Goal: Task Accomplishment & Management: Complete application form

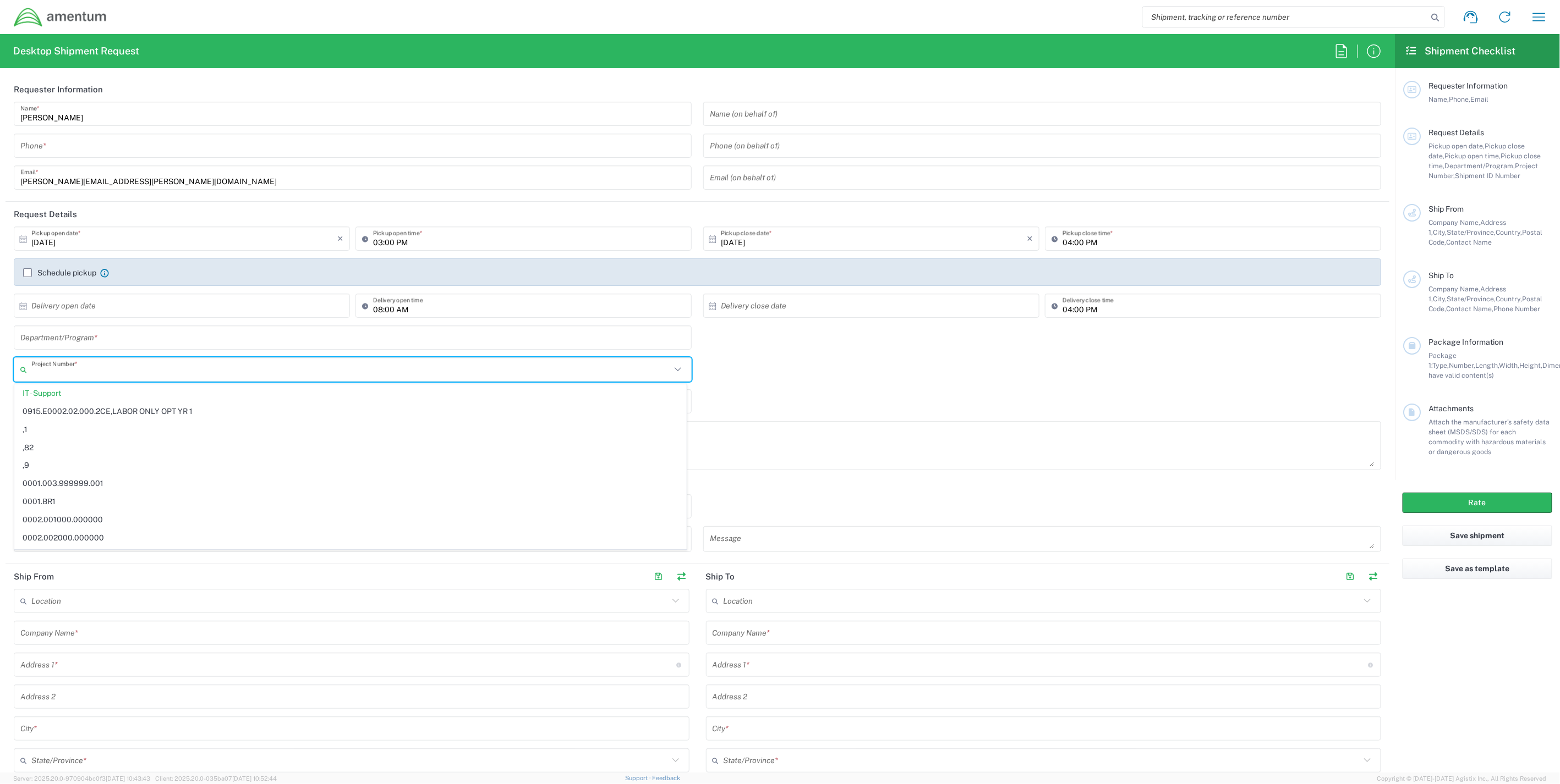
click at [88, 365] on input "text" at bounding box center [351, 370] width 639 height 19
type input "ADMN.101454.F4014"
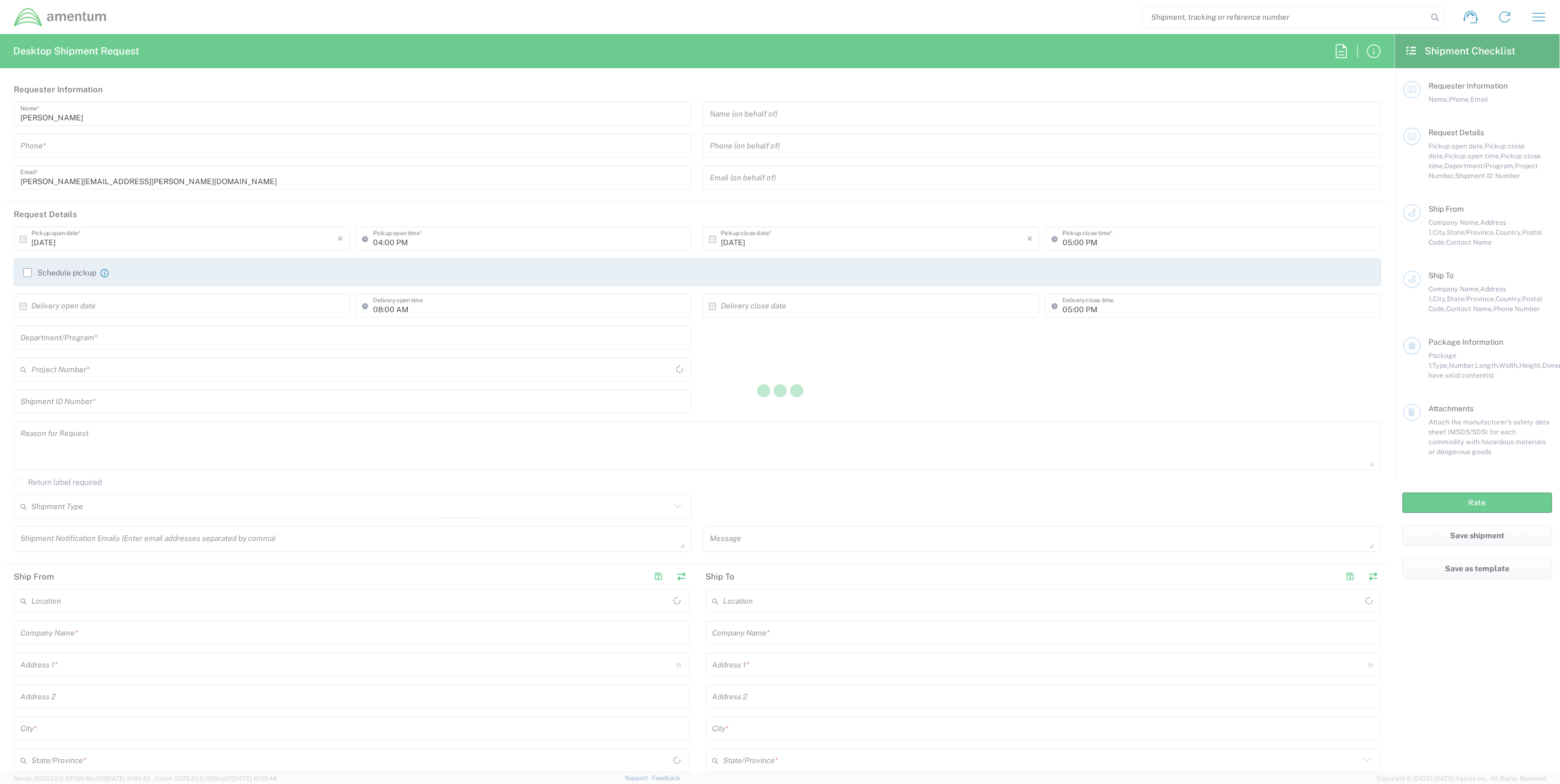
type input "United States"
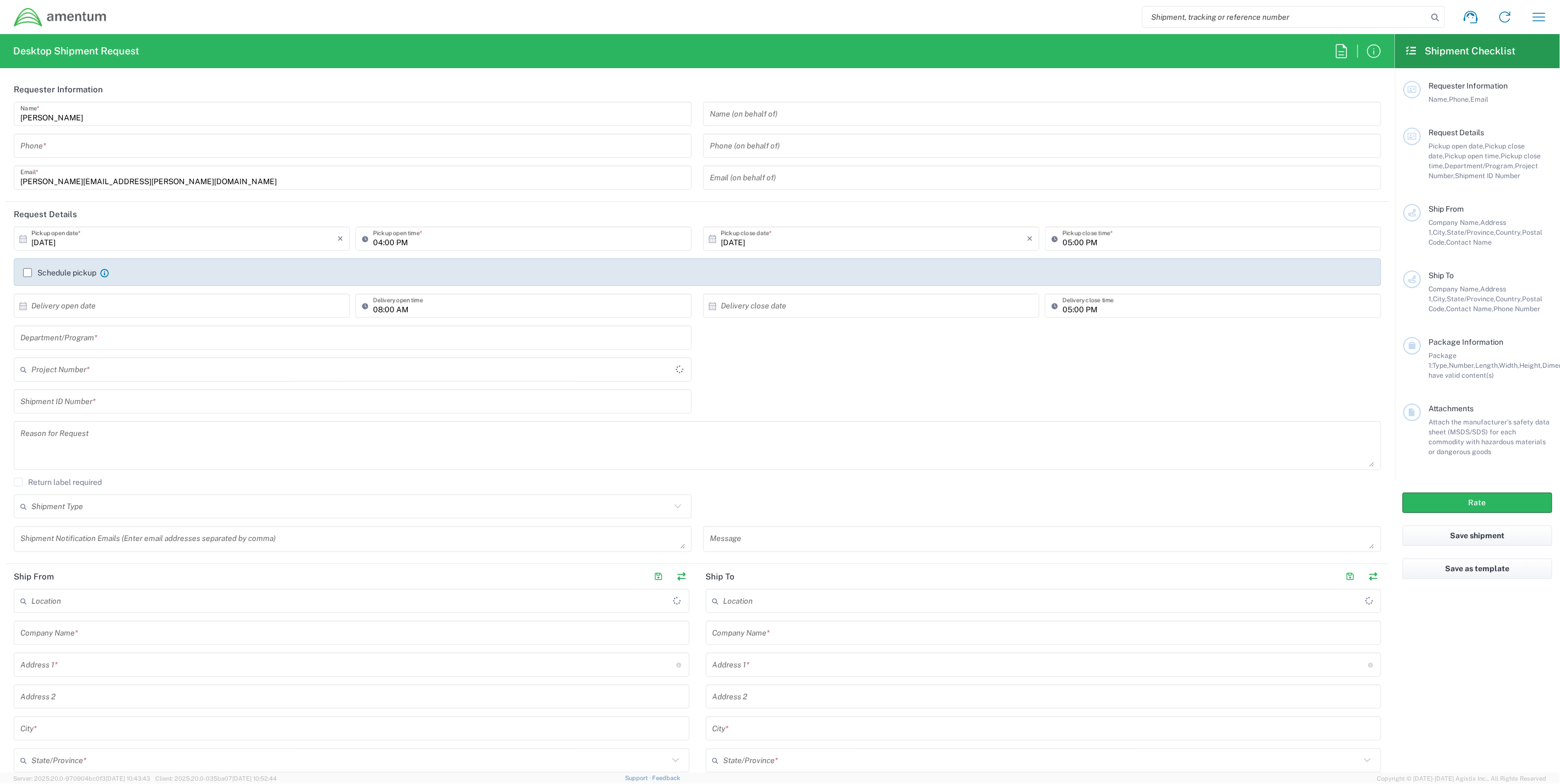
type input "IT - Support"
click at [97, 373] on input "text" at bounding box center [351, 370] width 639 height 19
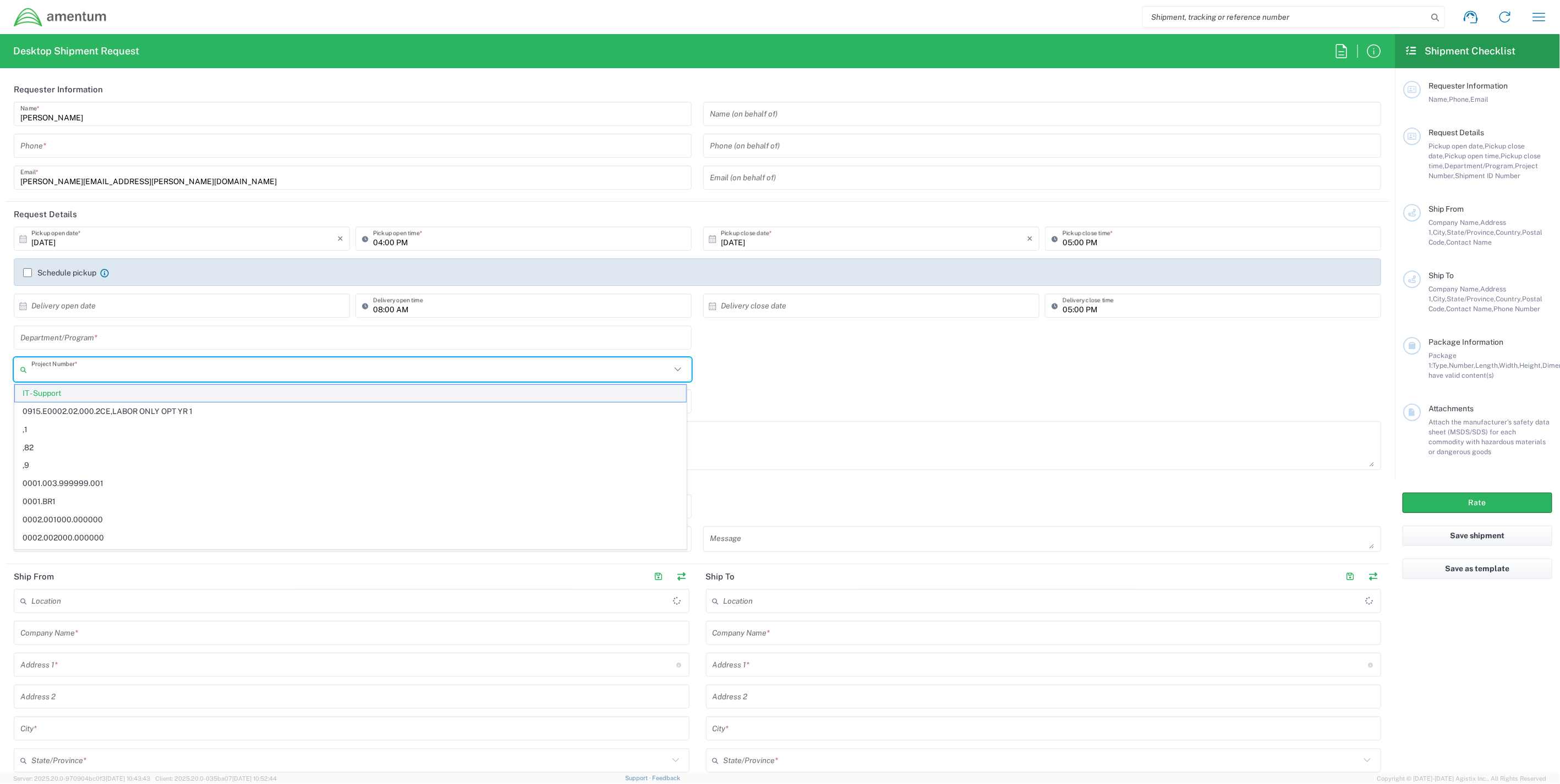
paste input "ADMN.101454.F4014"
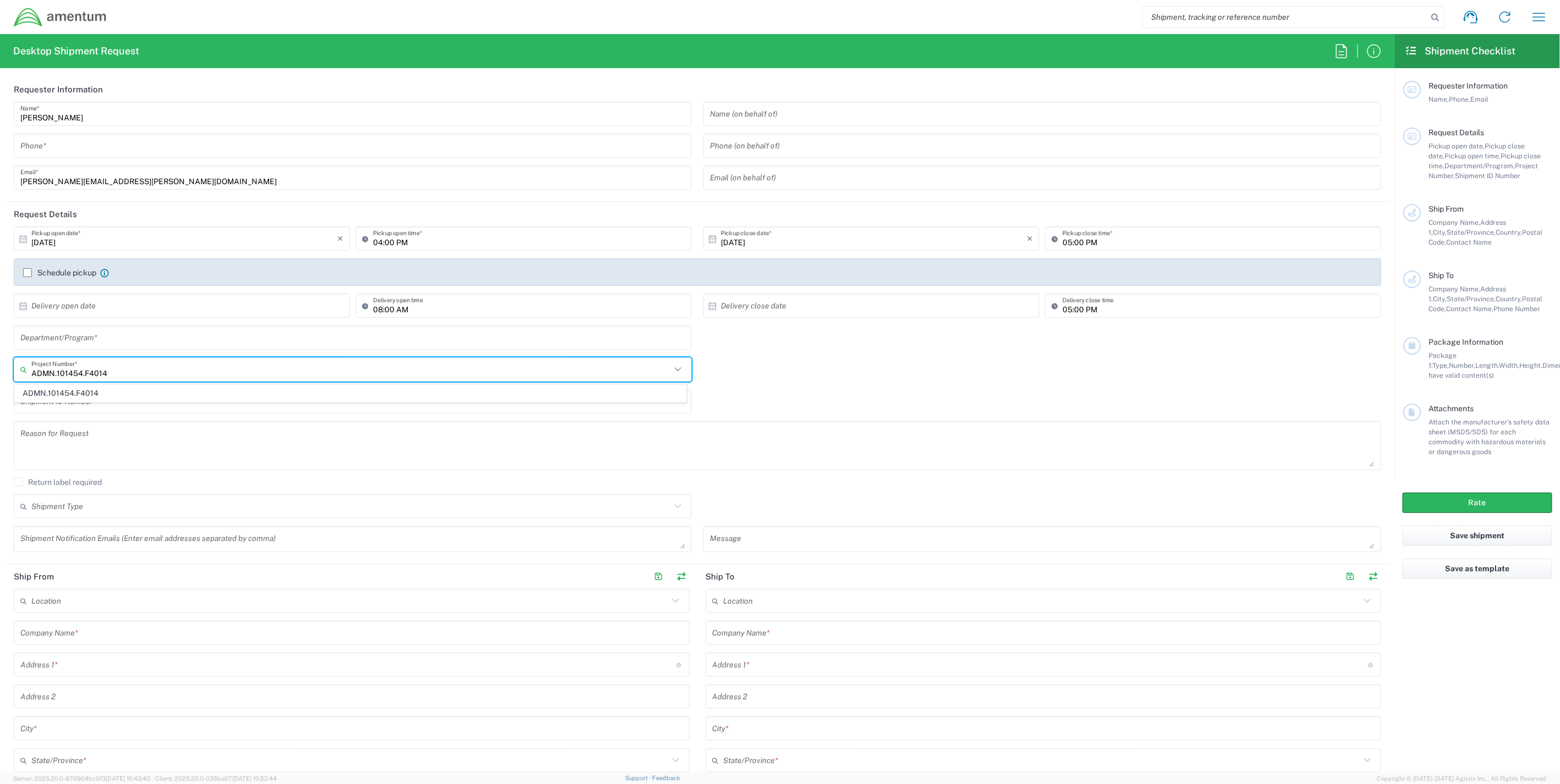
type input "ADMN.101454.F4014"
drag, startPoint x: 164, startPoint y: 370, endPoint x: -97, endPoint y: 345, distance: 262.2
click at [0, 345] on html "Shipment request Shipment tracking Shipment estimator Desktop shipment request …" at bounding box center [780, 392] width 1560 height 784
paste input "OVHD.705496.00000"
type input "OVHD.705496.00000"
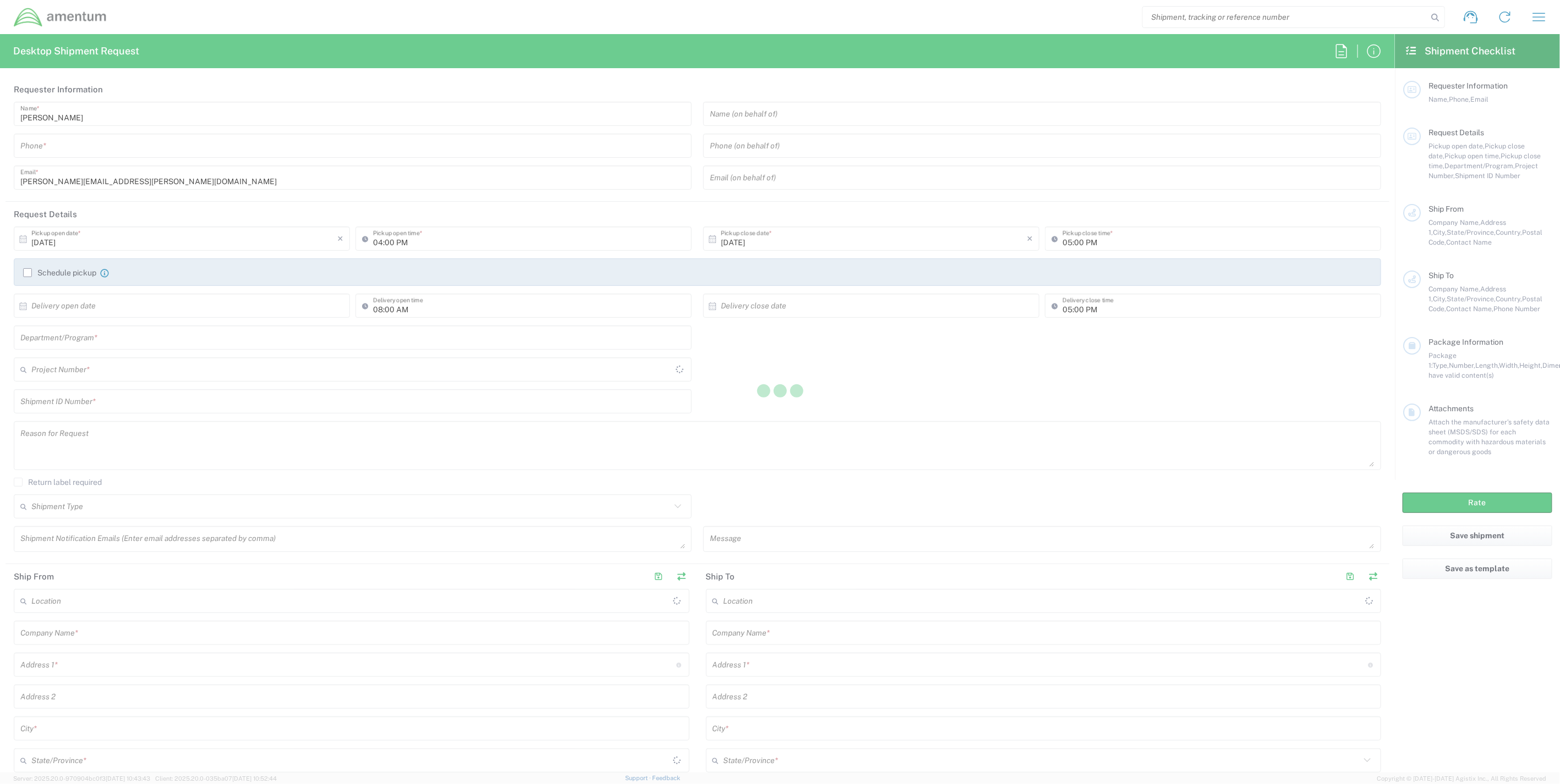
type input "United States"
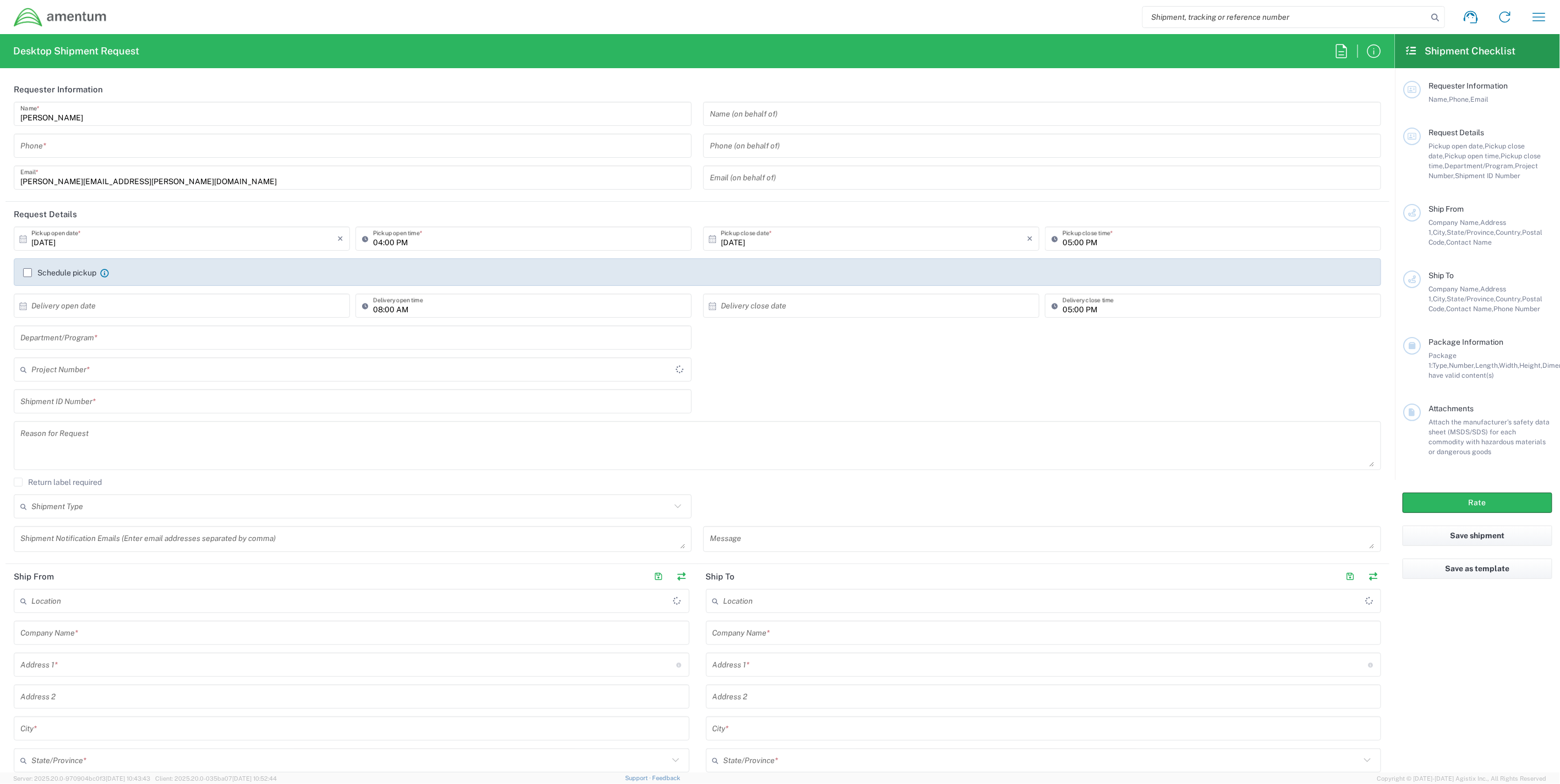
type input "IT - Support"
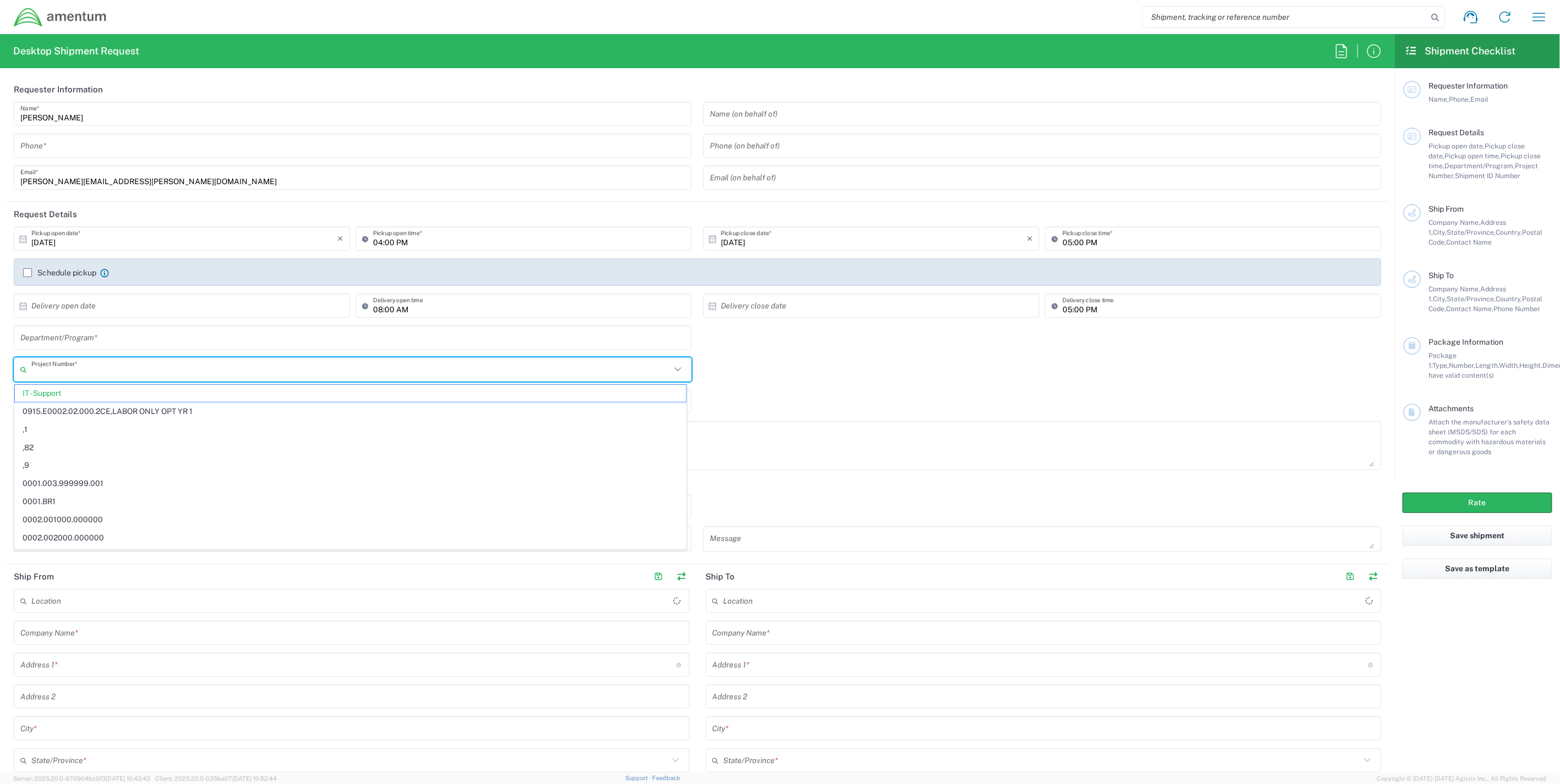
click at [110, 371] on input "text" at bounding box center [351, 370] width 639 height 19
paste input "OVHD.705496.00000"
type input "OVHD.705496.00000"
